Goal: Obtain resource: Obtain resource

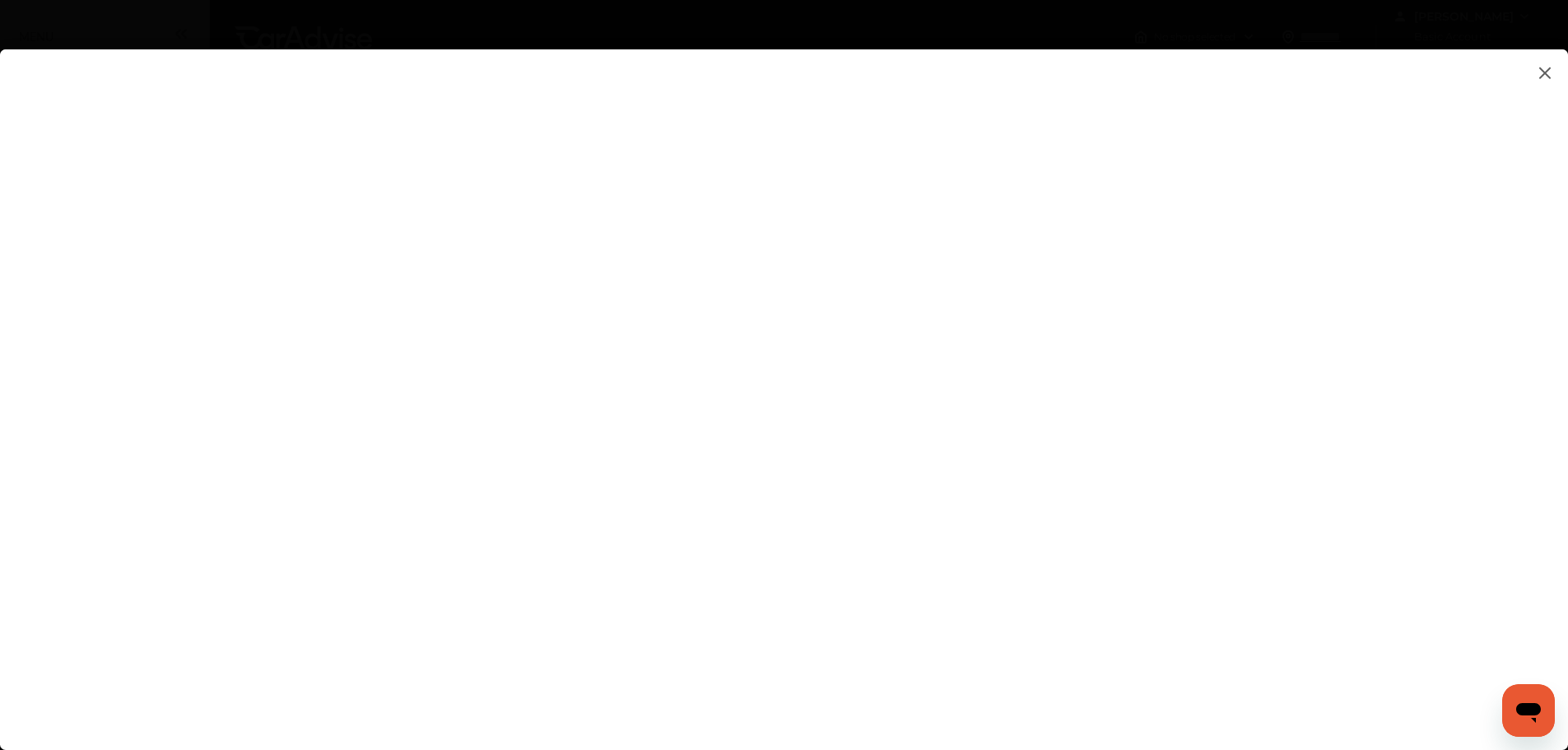
click at [1305, 224] on flutter-view at bounding box center [784, 384] width 1568 height 668
click at [1308, 453] on flutter-view at bounding box center [784, 384] width 1568 height 668
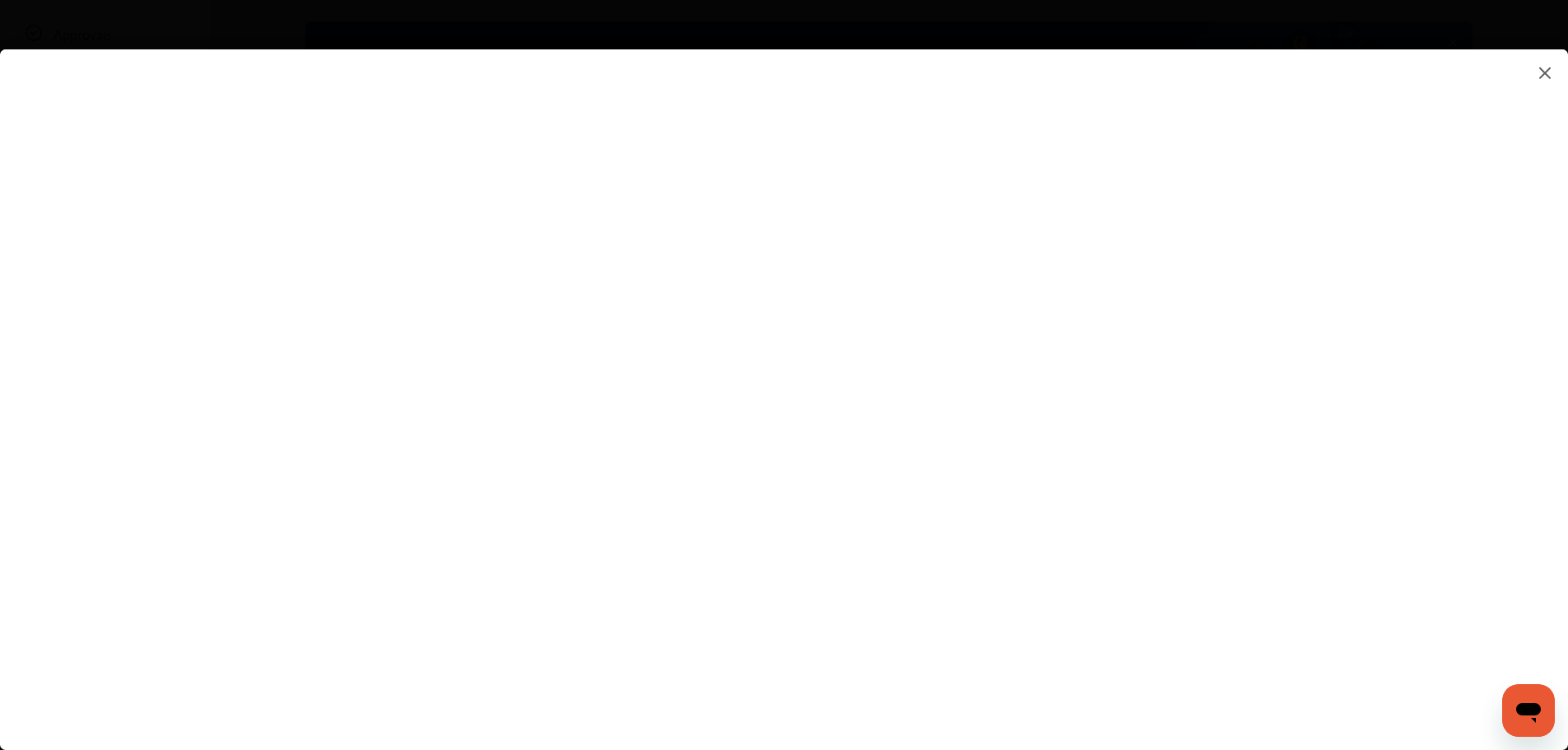
scroll to position [165, 0]
click at [931, 614] on flutter-view at bounding box center [784, 384] width 1568 height 668
click at [797, 551] on flutter-view at bounding box center [784, 384] width 1568 height 668
click at [1100, 657] on flutter-view at bounding box center [784, 384] width 1568 height 668
click at [1303, 417] on flutter-view at bounding box center [784, 384] width 1568 height 668
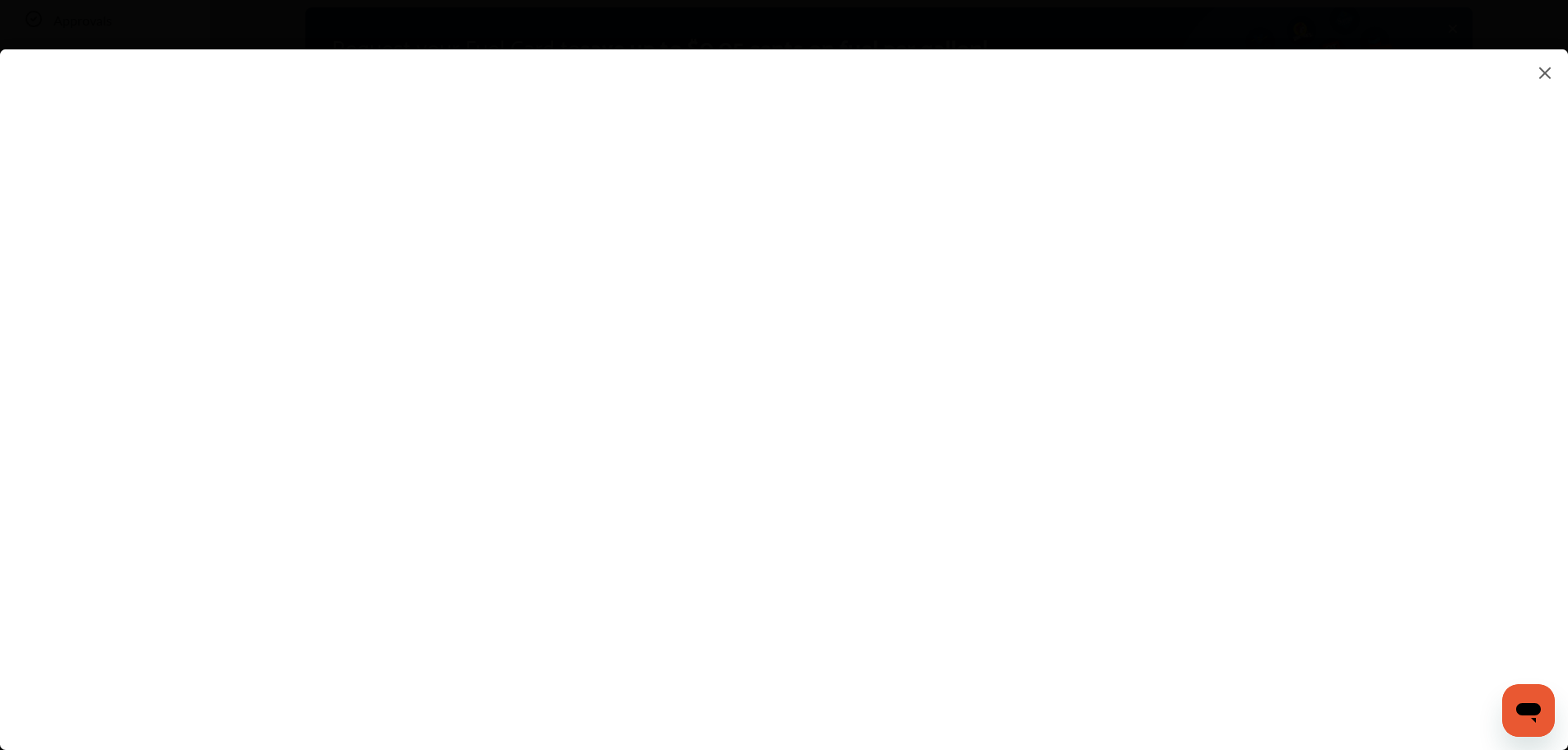
click at [757, 446] on flutter-view at bounding box center [784, 384] width 1568 height 668
click at [1180, 412] on flutter-view at bounding box center [784, 384] width 1568 height 668
click at [1302, 412] on flutter-view at bounding box center [784, 384] width 1568 height 668
click at [676, 307] on flutter-view at bounding box center [784, 384] width 1568 height 668
